Goal: Information Seeking & Learning: Learn about a topic

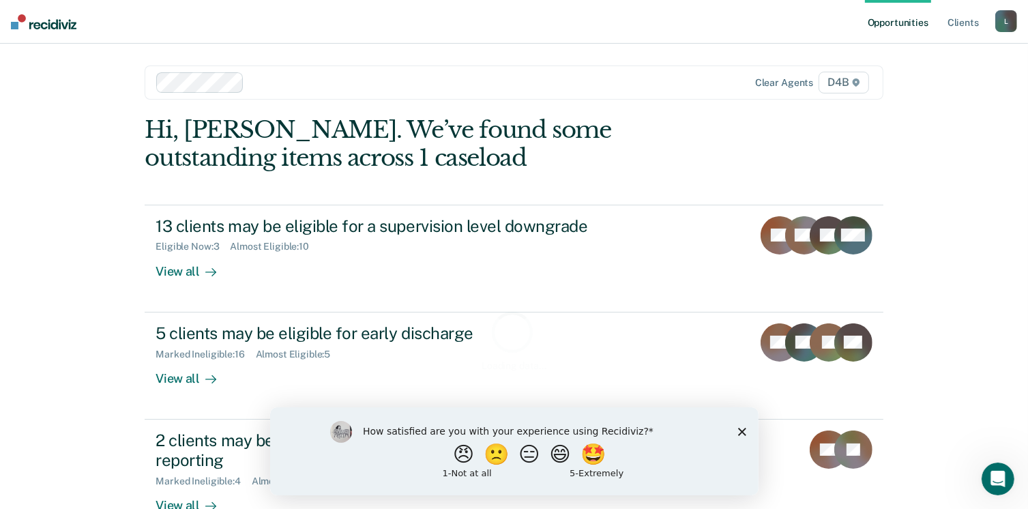
click at [748, 430] on div "How satisfied are you with your experience using Recidiviz? 😠 🙁 😑 😄 🤩 1 - Not a…" at bounding box center [513, 450] width 488 height 88
click at [741, 429] on icon "Close survey" at bounding box center [741, 431] width 8 height 8
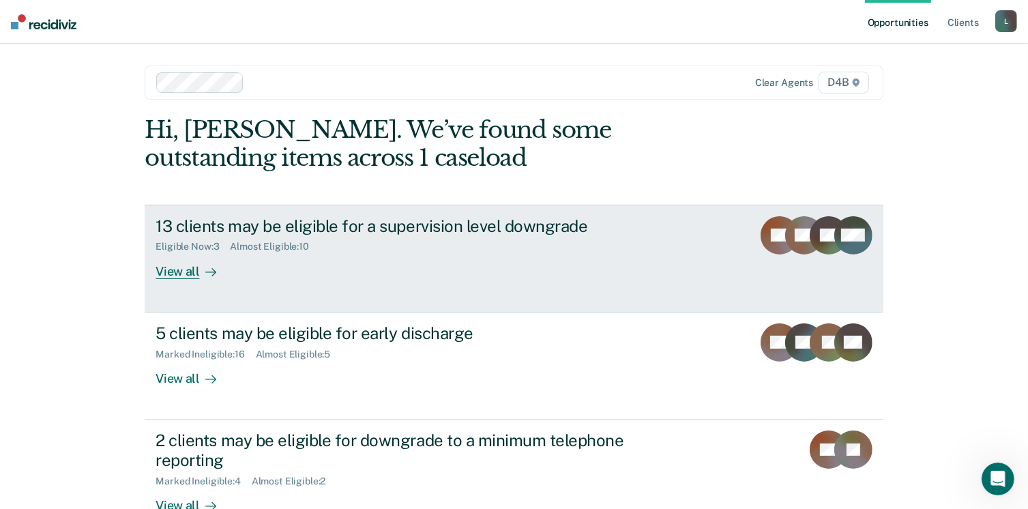
click at [180, 268] on div "View all" at bounding box center [193, 265] width 76 height 27
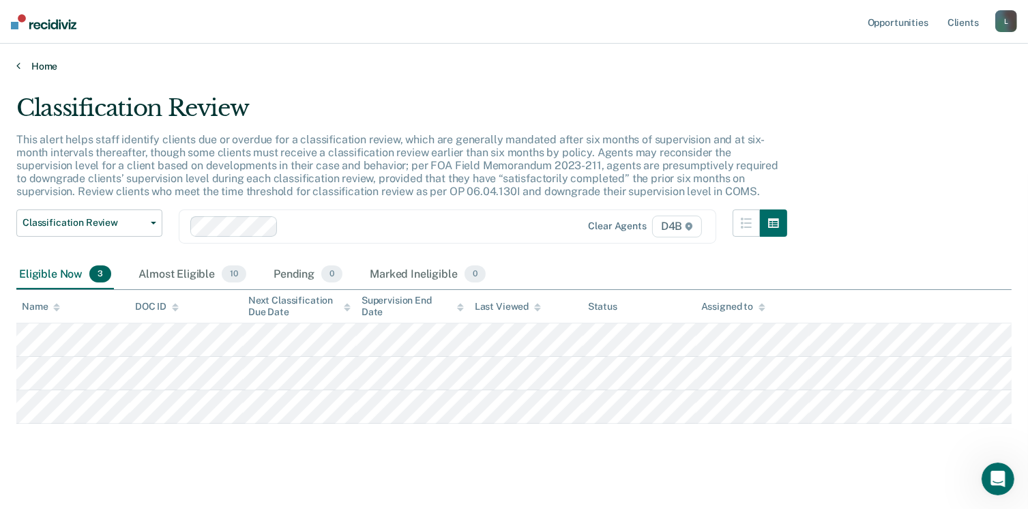
click at [31, 63] on link "Home" at bounding box center [513, 66] width 995 height 12
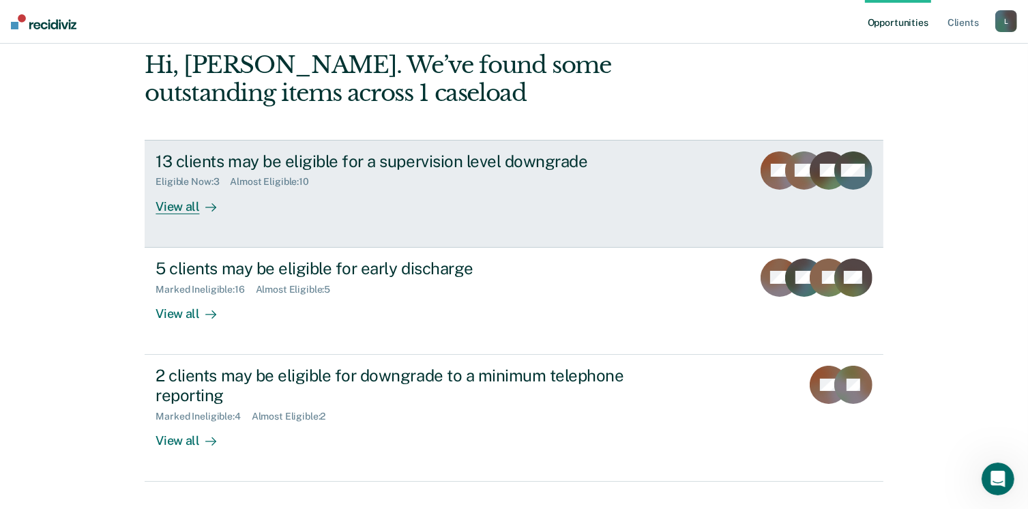
scroll to position [91, 0]
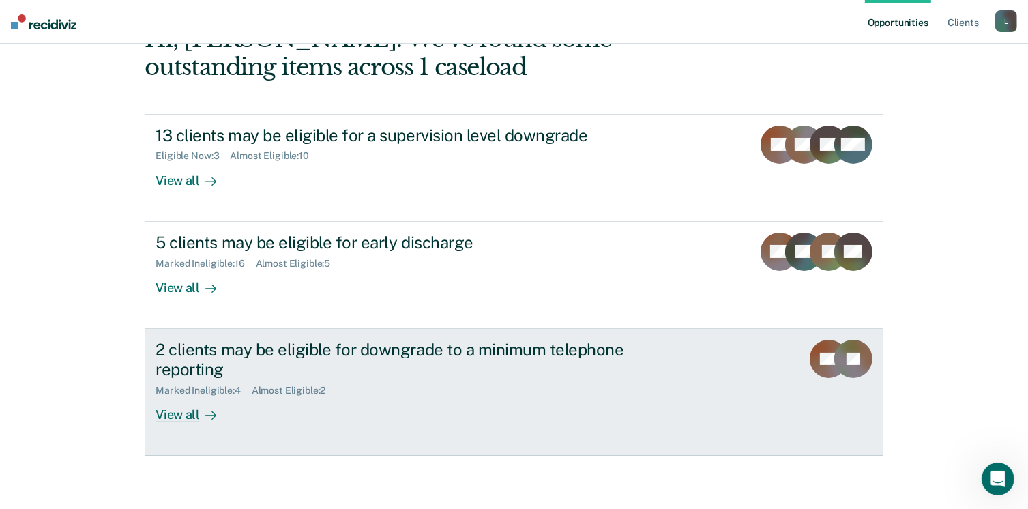
click at [179, 413] on div "View all" at bounding box center [193, 409] width 76 height 27
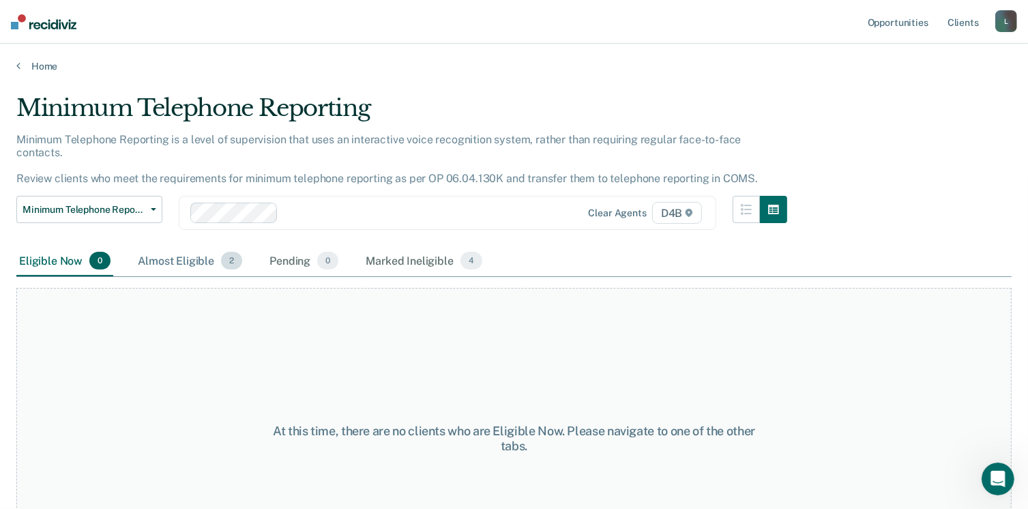
click at [191, 250] on div "Almost Eligible 2" at bounding box center [190, 261] width 110 height 30
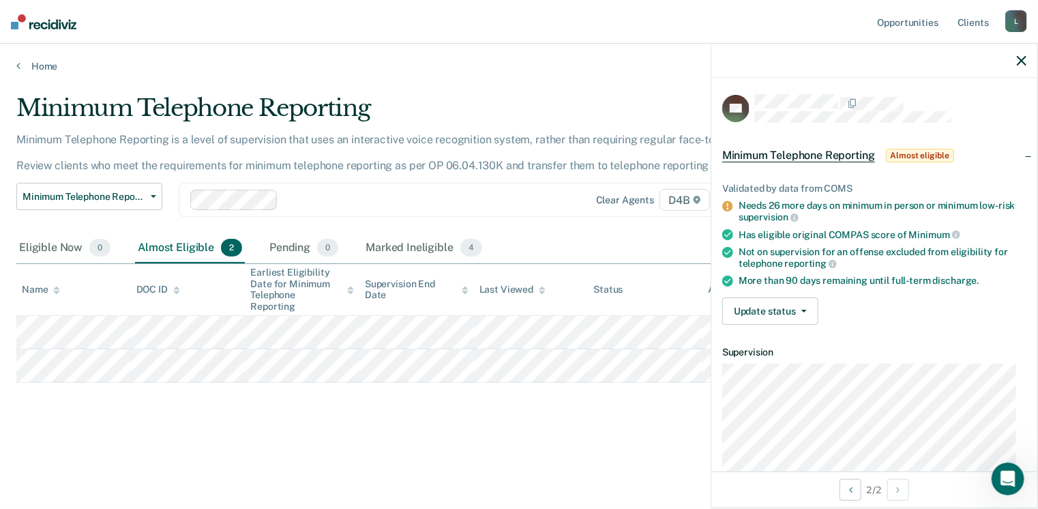
click at [562, 233] on div "Eligible Now 0 Almost Eligible 2 Pending 0 Marked Ineligible 4" at bounding box center [518, 248] width 1005 height 31
click at [33, 66] on link "Home" at bounding box center [518, 66] width 1005 height 12
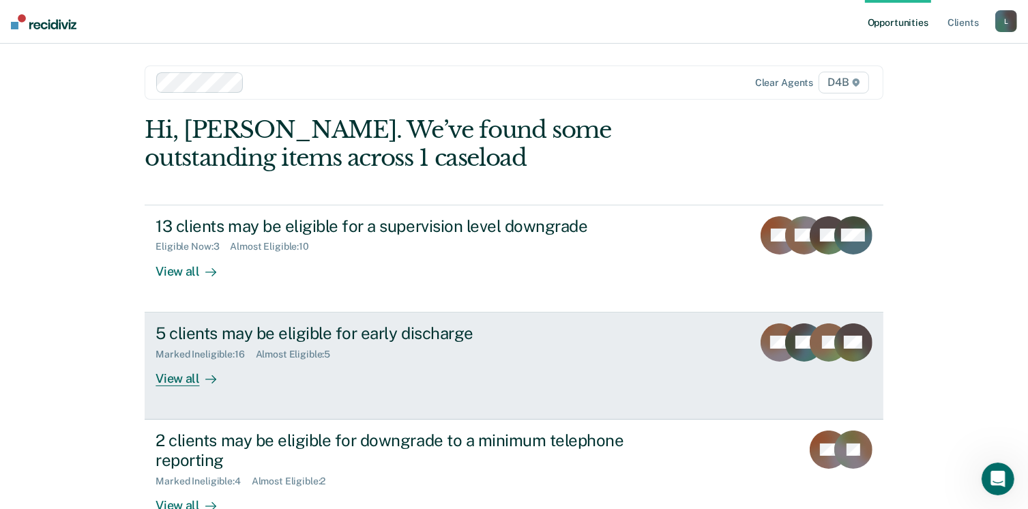
click at [185, 369] on div "View all" at bounding box center [193, 372] width 76 height 27
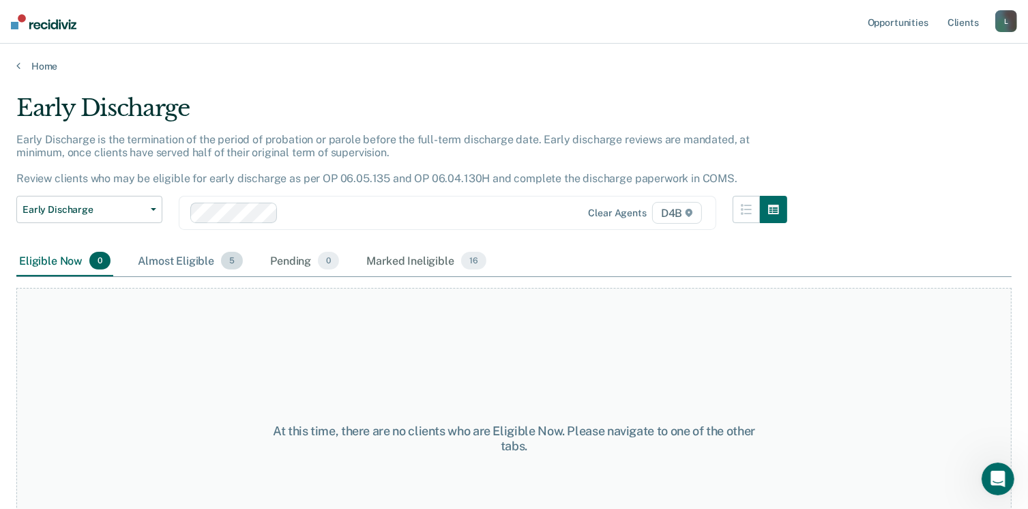
click at [187, 252] on div "Almost Eligible 5" at bounding box center [190, 261] width 110 height 30
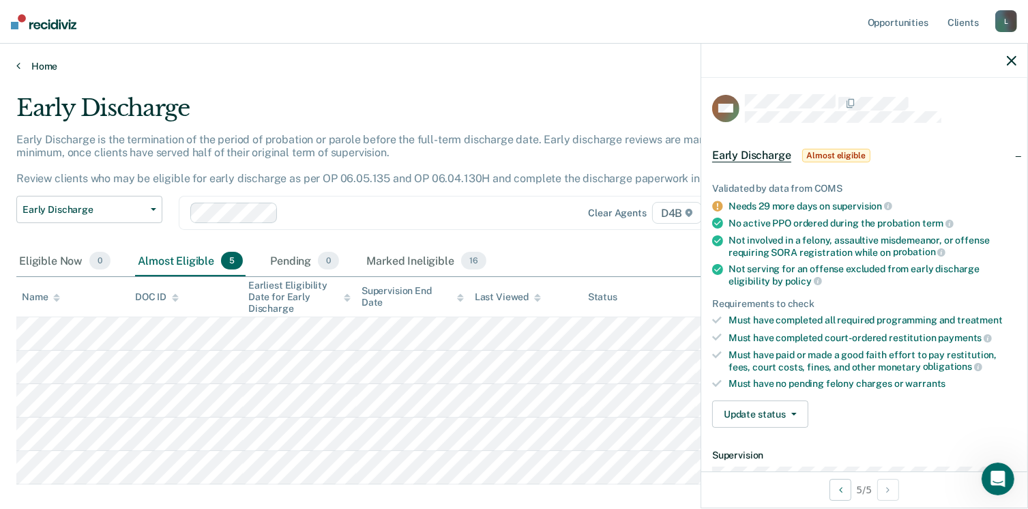
click at [51, 61] on link "Home" at bounding box center [513, 66] width 995 height 12
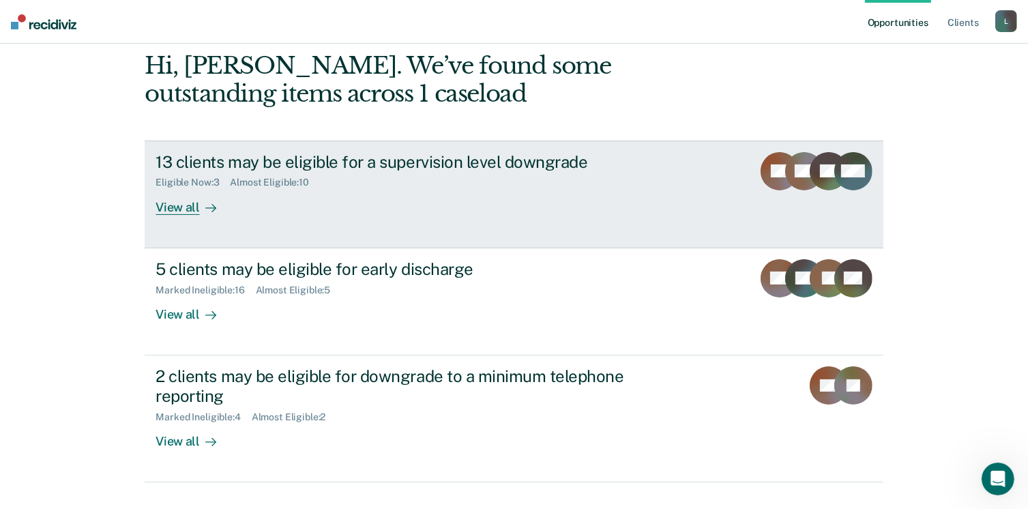
scroll to position [91, 0]
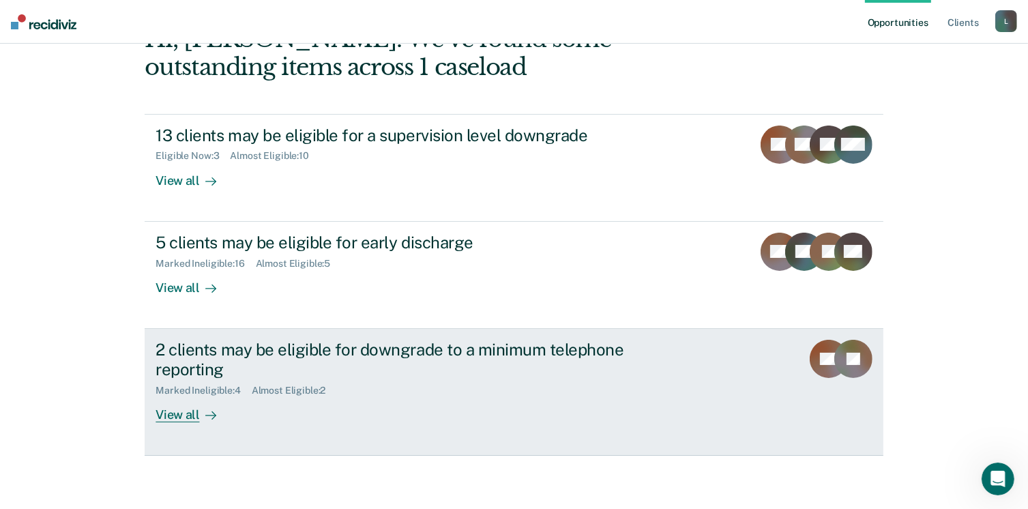
click at [162, 415] on div "View all" at bounding box center [193, 409] width 76 height 27
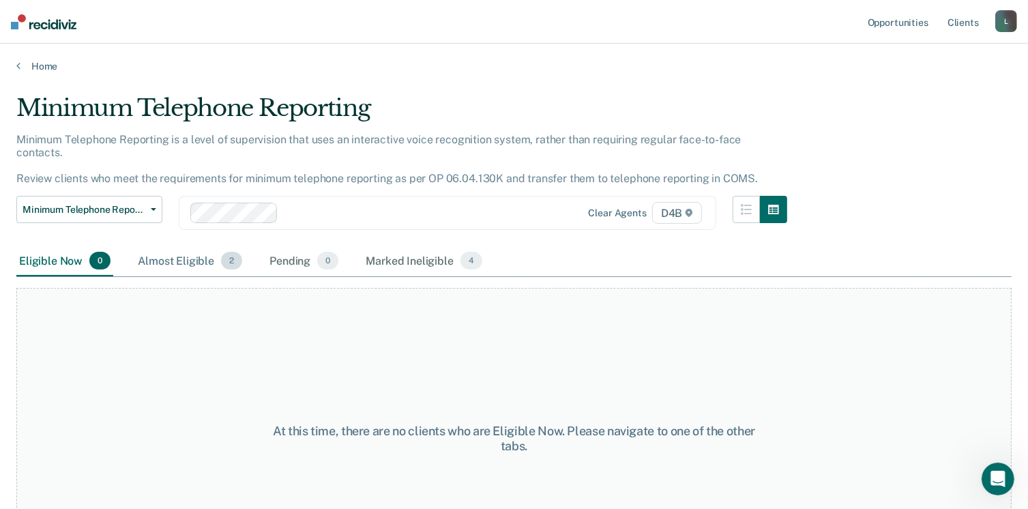
click at [196, 247] on div "Almost Eligible 2" at bounding box center [190, 261] width 110 height 30
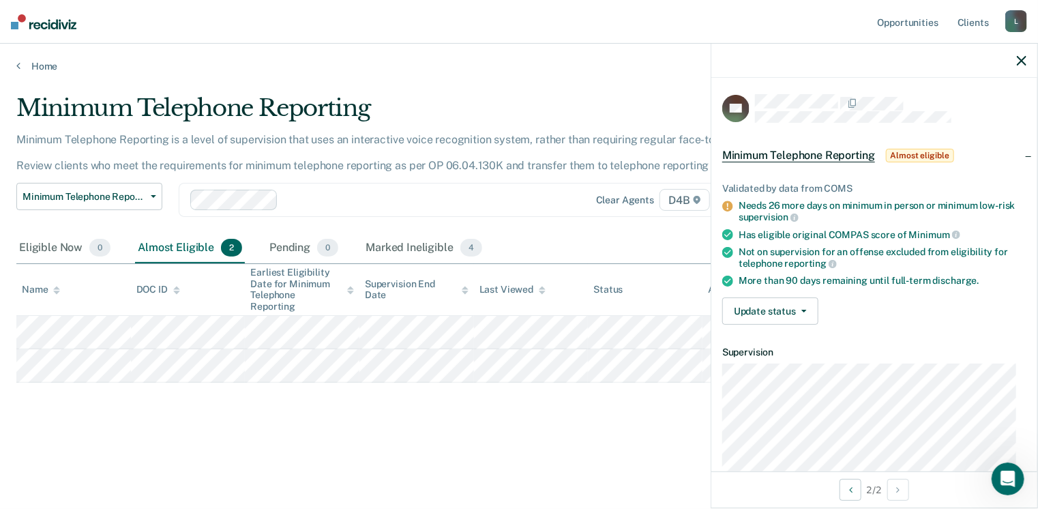
click at [436, 228] on div "Minimum Telephone Reporting Classification Review Early Discharge Minimum Telep…" at bounding box center [405, 208] width 779 height 50
click at [427, 217] on div "Minimum Telephone Reporting Classification Review Early Discharge Minimum Telep…" at bounding box center [405, 208] width 779 height 50
